Goal: Find specific page/section: Find specific page/section

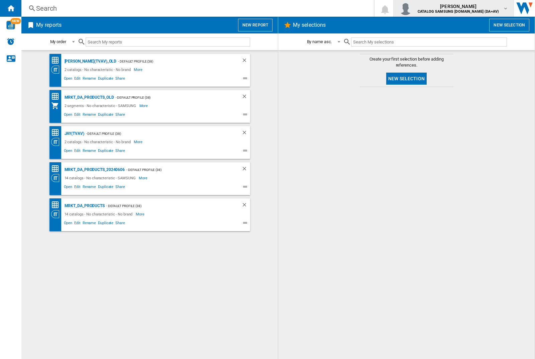
click at [412, 8] on img "button" at bounding box center [405, 8] width 13 height 13
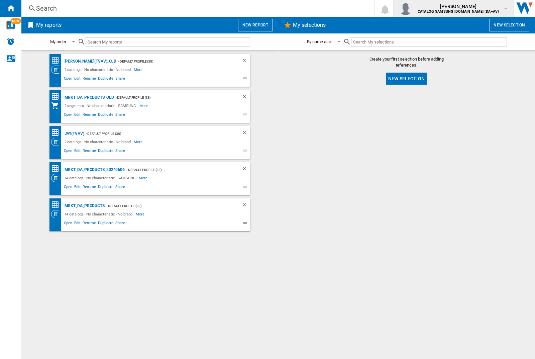
click at [412, 8] on img "button" at bounding box center [405, 8] width 13 height 13
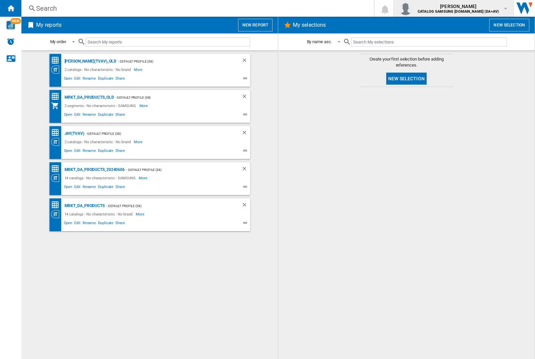
click at [412, 8] on img "button" at bounding box center [405, 8] width 13 height 13
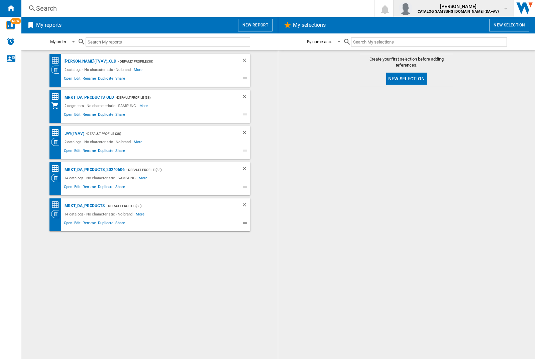
click at [412, 8] on img "button" at bounding box center [405, 8] width 13 height 13
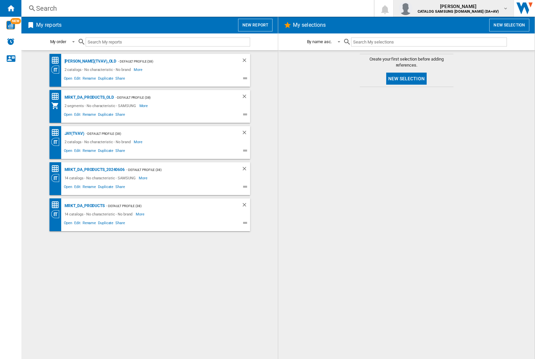
click at [412, 8] on img "button" at bounding box center [405, 8] width 13 height 13
click at [84, 206] on div "MRKT_DA_PRODUCTS" at bounding box center [84, 206] width 42 height 8
